Goal: Task Accomplishment & Management: Manage account settings

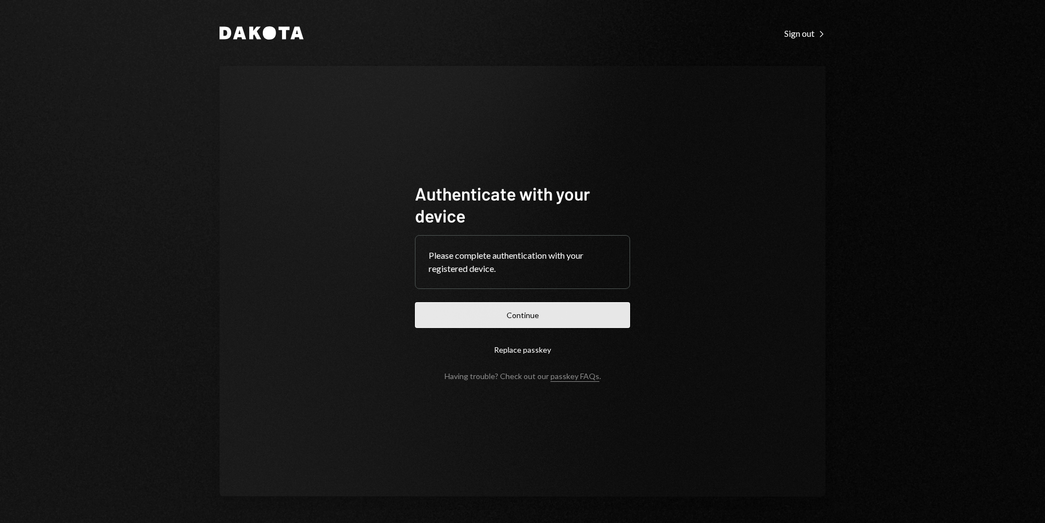
click at [566, 320] on button "Continue" at bounding box center [522, 315] width 215 height 26
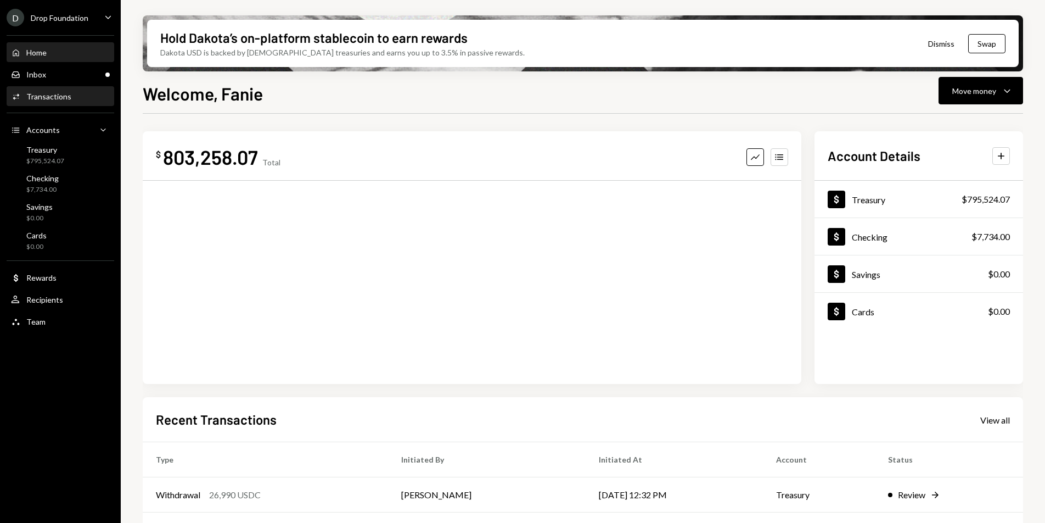
click at [53, 98] on div "Transactions" at bounding box center [48, 96] width 45 height 9
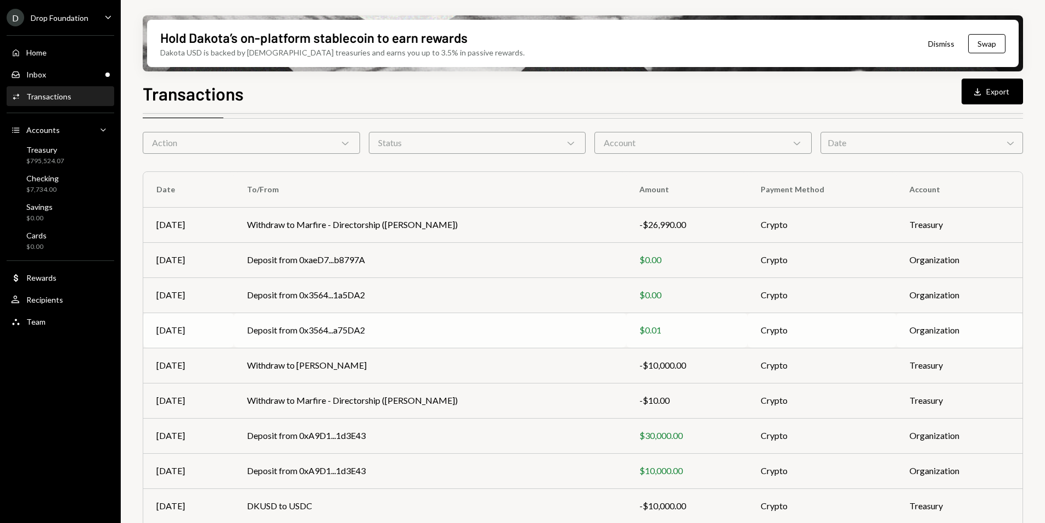
scroll to position [103, 0]
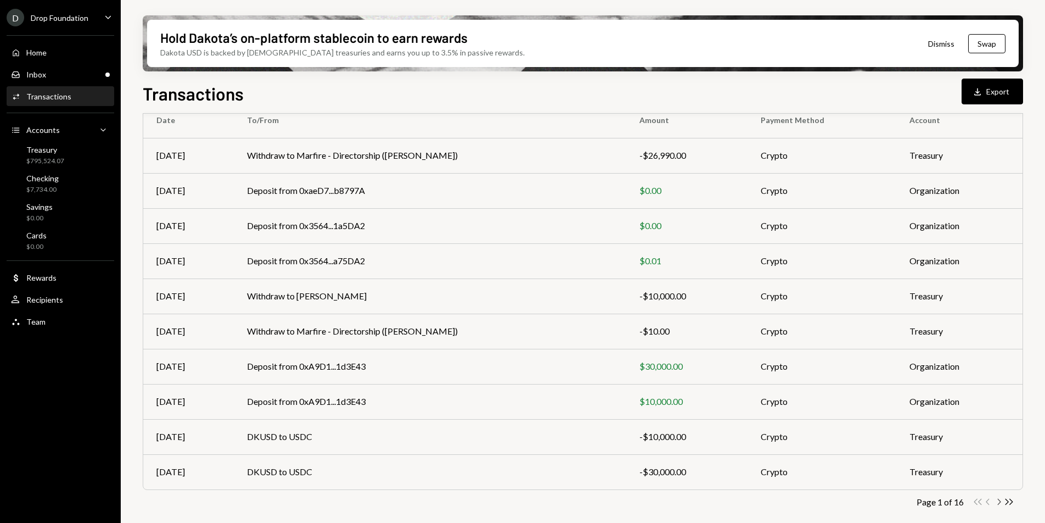
click at [998, 502] on icon "Chevron Right" at bounding box center [999, 501] width 10 height 10
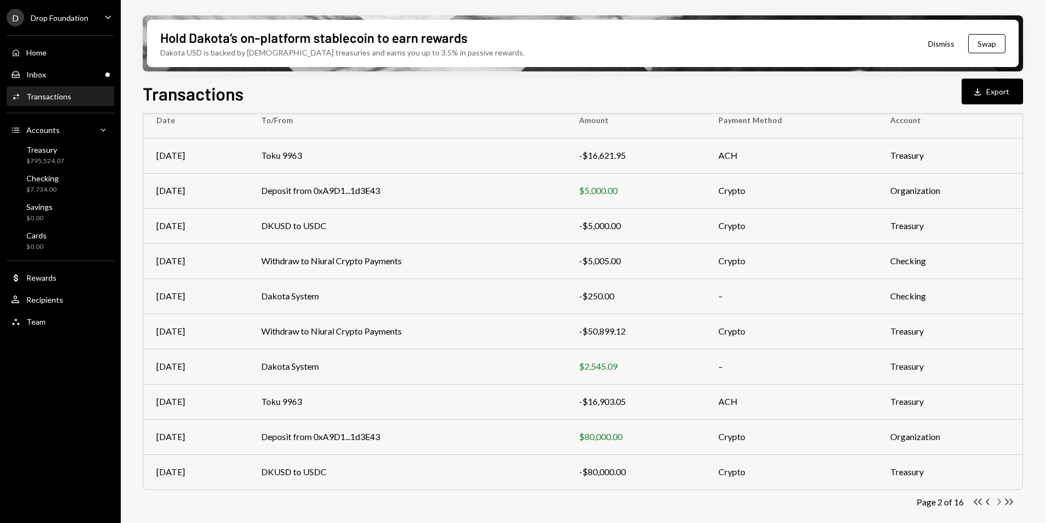
click at [1000, 503] on icon "Chevron Right" at bounding box center [999, 501] width 10 height 10
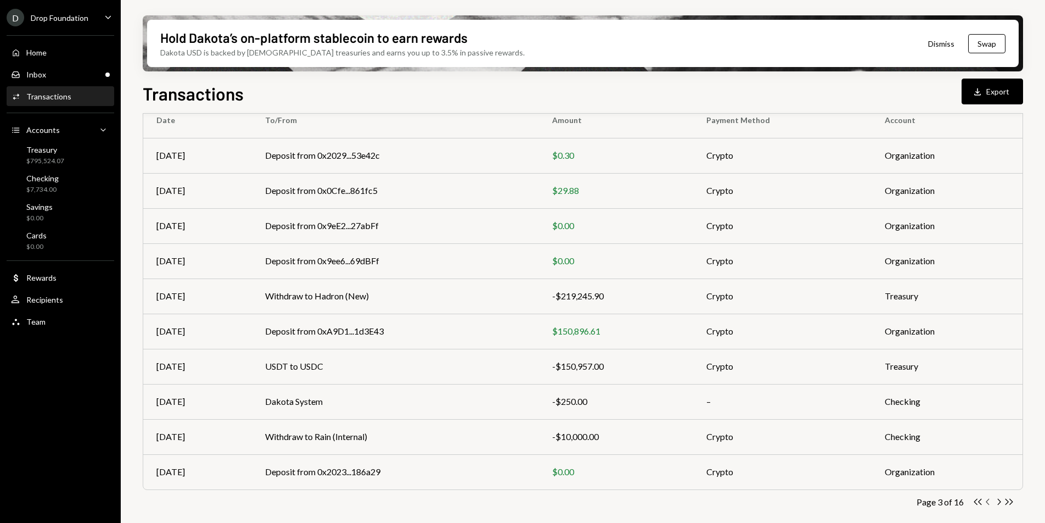
click at [989, 502] on icon "Chevron Left" at bounding box center [988, 501] width 10 height 10
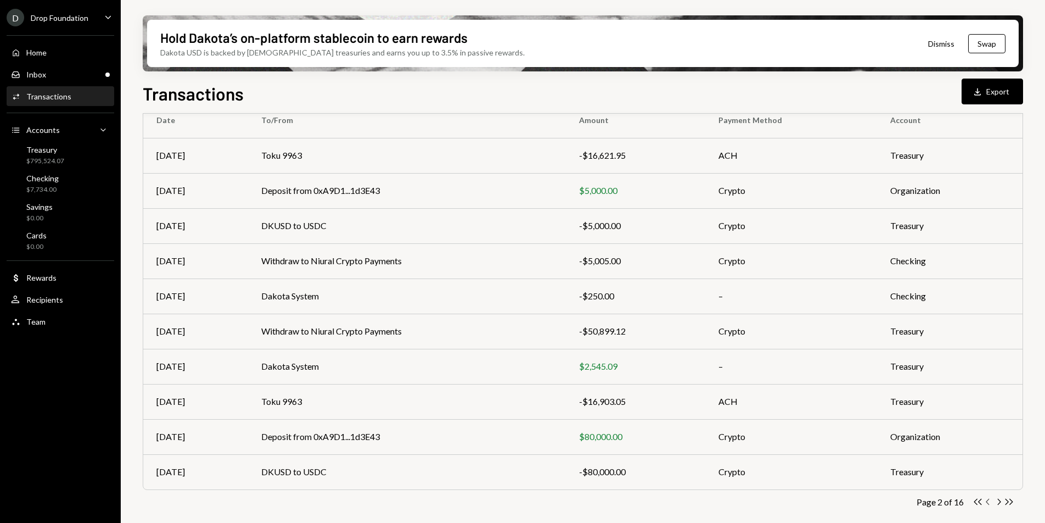
click at [987, 502] on icon "button" at bounding box center [987, 502] width 3 height 6
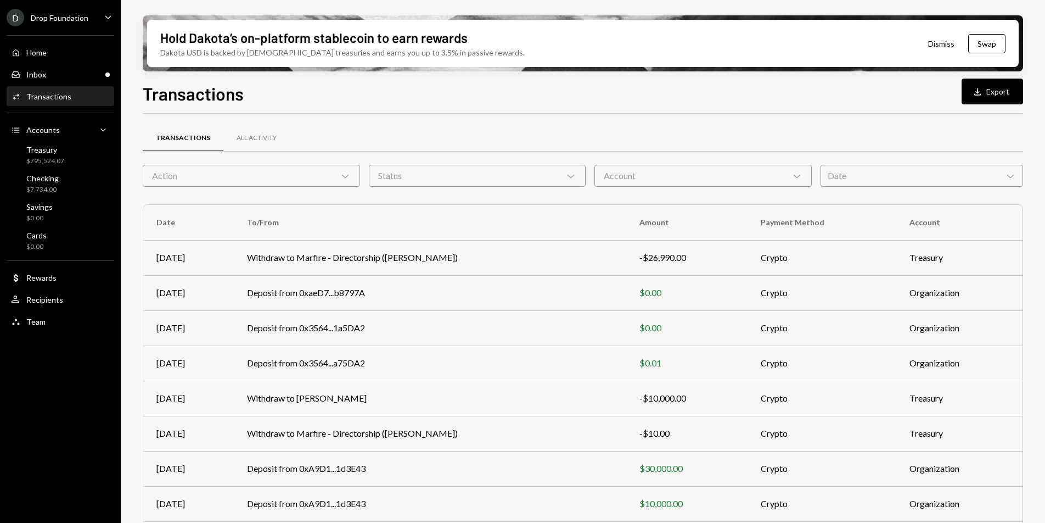
scroll to position [0, 0]
click at [70, 22] on div "D Drop Foundation" at bounding box center [48, 18] width 82 height 18
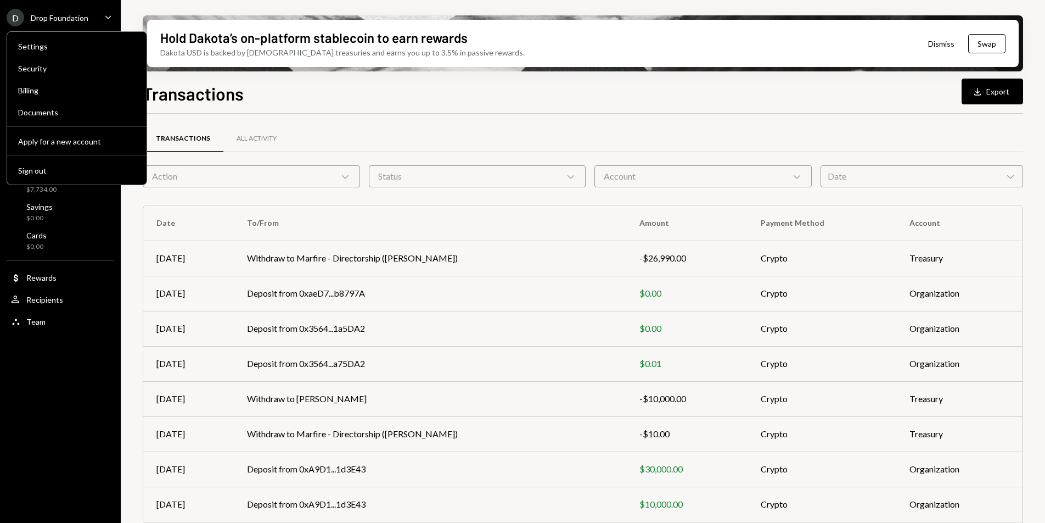
click at [49, 182] on div "Settings Security Billing Documents Apply for a new account Sign out" at bounding box center [77, 108] width 141 height 154
click at [49, 177] on button "Sign out" at bounding box center [77, 171] width 131 height 20
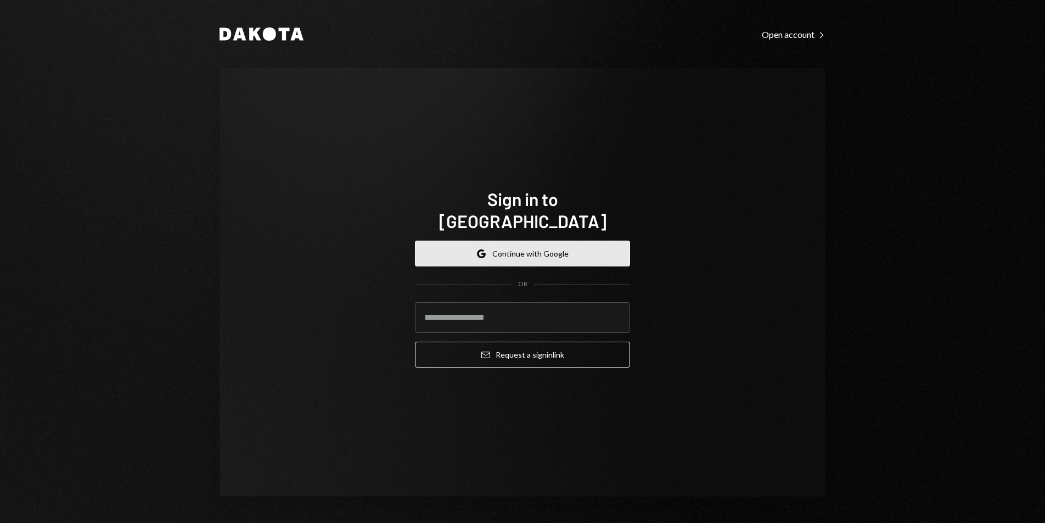
click at [486, 249] on icon "Google" at bounding box center [481, 253] width 9 height 9
